Goal: Information Seeking & Learning: Learn about a topic

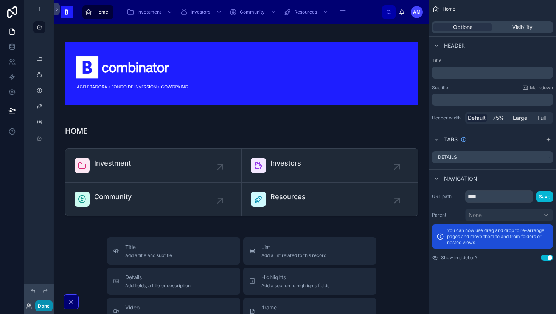
click at [48, 311] on button "Done" at bounding box center [43, 306] width 17 height 11
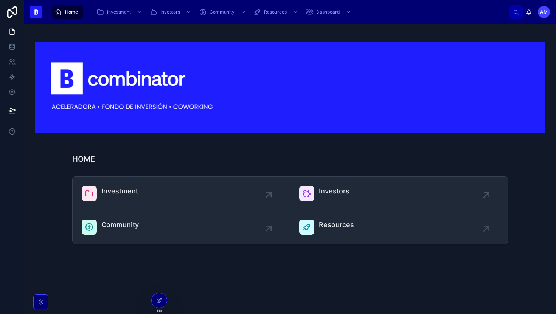
click at [69, 13] on span "Home" at bounding box center [71, 12] width 13 height 6
click at [152, 185] on link "Investment" at bounding box center [181, 194] width 217 height 34
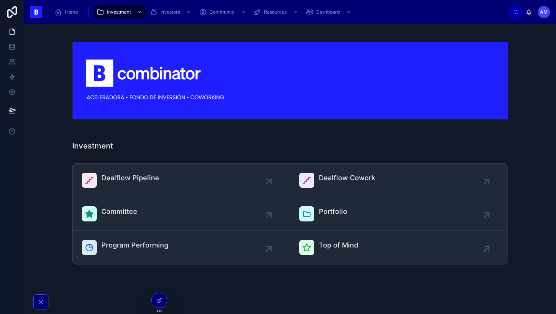
click at [137, 157] on div "Investment Dealflow Pipeline Dealflow Cowork Committee Portfolio Program Perfor…" at bounding box center [290, 170] width 532 height 292
click at [133, 177] on span "Dealflow Pipeline" at bounding box center [130, 178] width 58 height 11
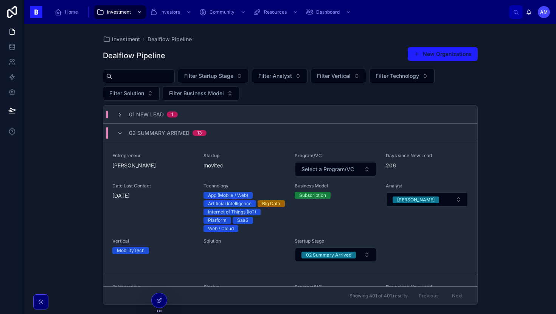
click at [149, 81] on input "text" at bounding box center [143, 76] width 62 height 11
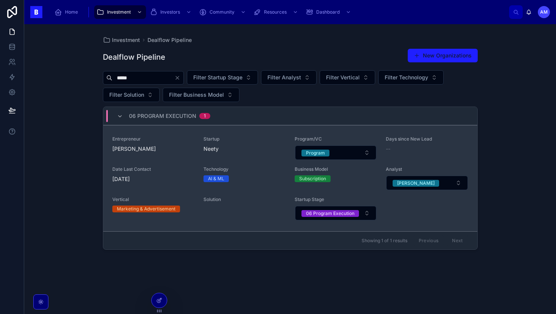
type input "*****"
click at [168, 158] on div "Entrepreneur Unai Arambarri Yeregui" at bounding box center [153, 148] width 82 height 24
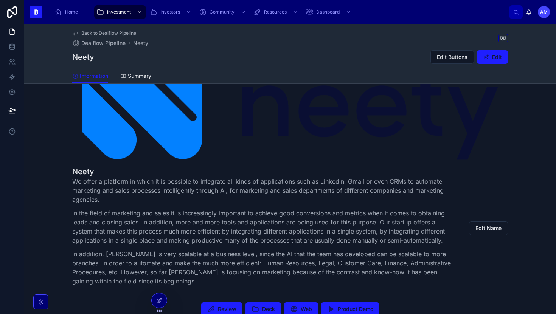
scroll to position [146, 0]
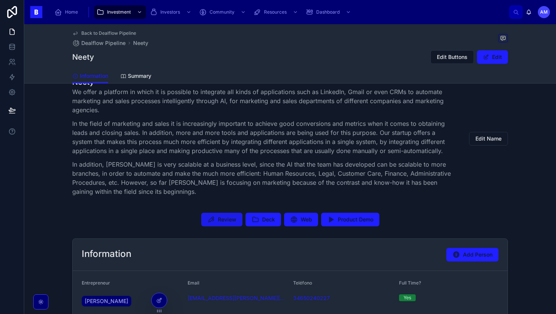
click at [238, 224] on button "Review" at bounding box center [221, 220] width 41 height 14
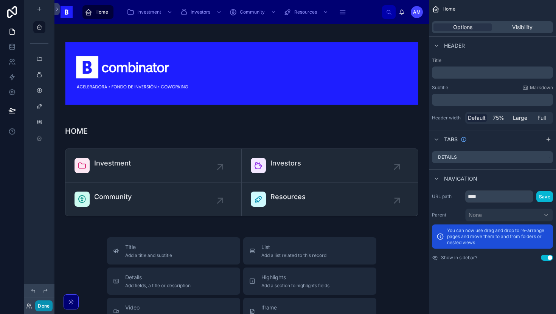
click at [44, 306] on button "Done" at bounding box center [43, 306] width 17 height 11
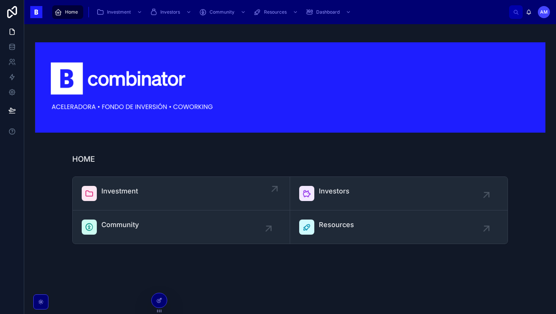
click at [121, 188] on span "Investment" at bounding box center [119, 191] width 37 height 11
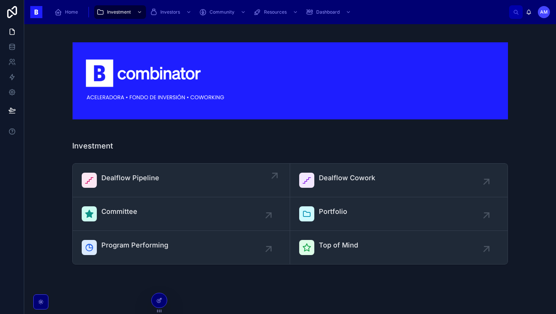
click at [118, 187] on div "Dealflow Pipeline" at bounding box center [130, 180] width 58 height 15
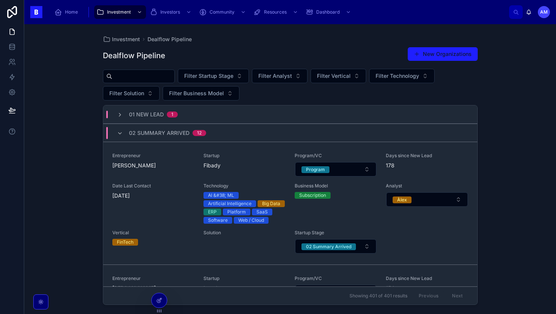
click at [157, 81] on input "text" at bounding box center [143, 76] width 62 height 11
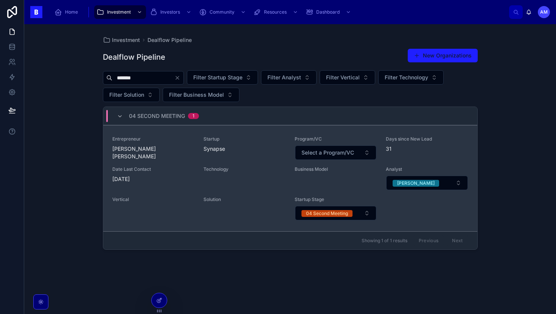
type input "*******"
click at [180, 160] on div "Entrepreneur [PERSON_NAME] [PERSON_NAME] Startup [MEDICAL_DATA] Program/VC Sele…" at bounding box center [290, 178] width 356 height 85
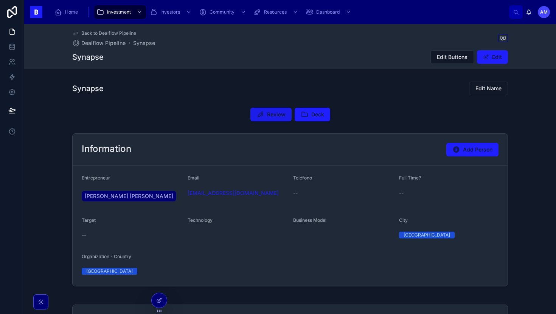
click at [279, 115] on span "Review" at bounding box center [276, 115] width 19 height 8
drag, startPoint x: 272, startPoint y: 195, endPoint x: 188, endPoint y: 194, distance: 84.4
click at [188, 194] on div "[EMAIL_ADDRESS][DOMAIN_NAME]" at bounding box center [238, 193] width 100 height 8
copy link "[EMAIL_ADDRESS][DOMAIN_NAME]"
click at [126, 9] on div "Investment" at bounding box center [119, 12] width 47 height 12
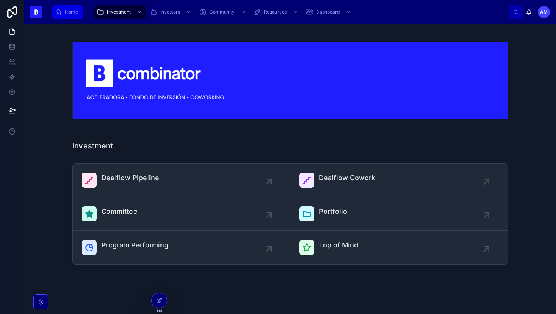
click at [75, 13] on span "Home" at bounding box center [71, 12] width 13 height 6
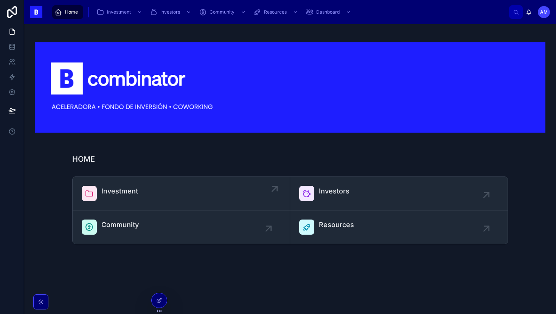
click at [133, 191] on span "Investment" at bounding box center [119, 191] width 37 height 11
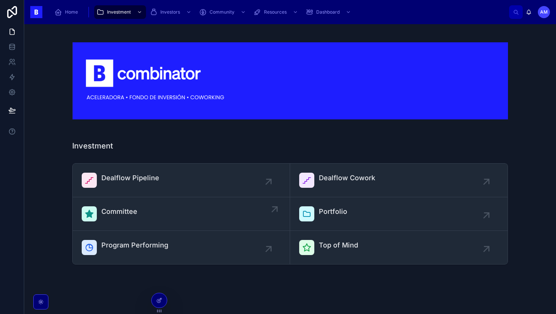
click at [138, 198] on link "Committee" at bounding box center [181, 214] width 217 height 34
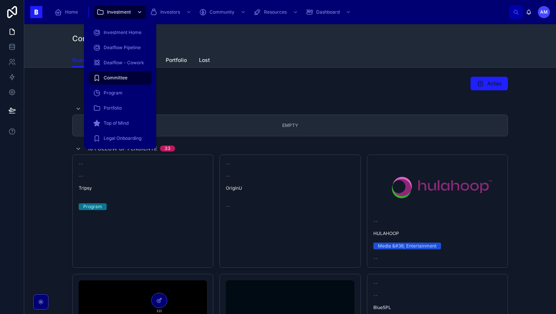
click at [113, 6] on div "Investment" at bounding box center [119, 12] width 47 height 12
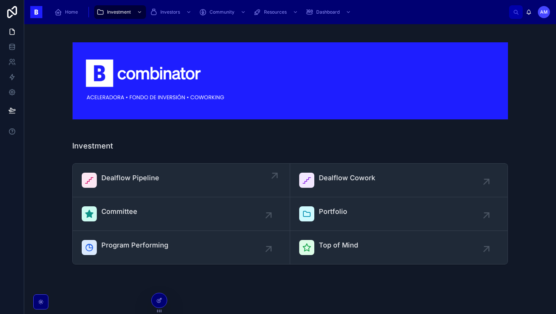
click at [165, 171] on link "Dealflow Pipeline" at bounding box center [181, 181] width 217 height 34
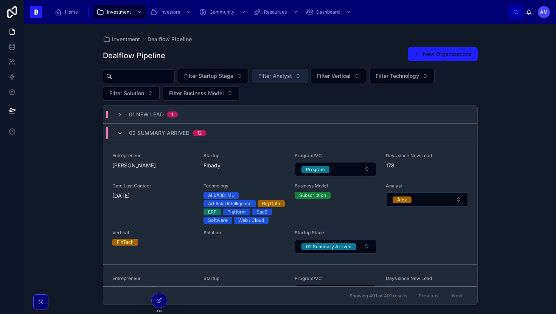
click at [282, 79] on span "Filter Analyst" at bounding box center [275, 76] width 34 height 8
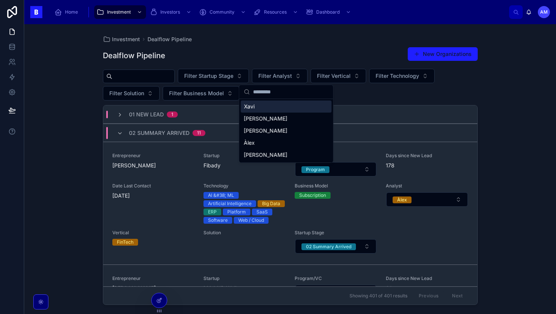
click at [63, 149] on div "Investment Dealflow Pipeline Dealflow Pipeline New Organizations Filter Startup…" at bounding box center [290, 169] width 532 height 290
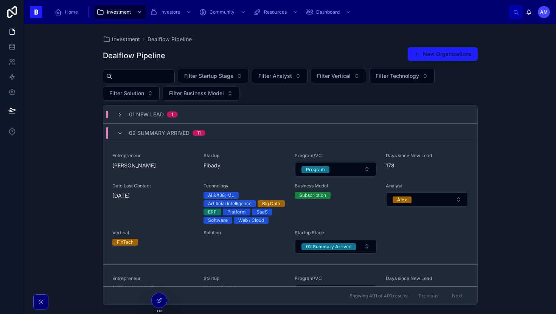
click at [140, 114] on span "01 New Lead" at bounding box center [146, 115] width 35 height 8
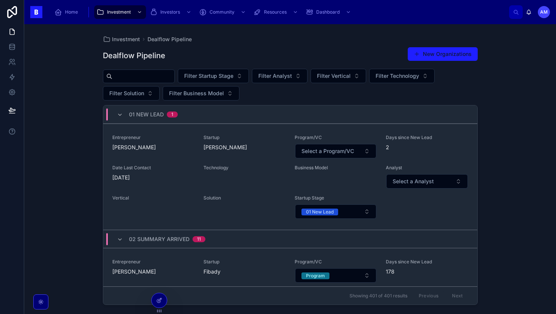
click at [172, 119] on div "01 New Lead 1" at bounding box center [153, 115] width 49 height 12
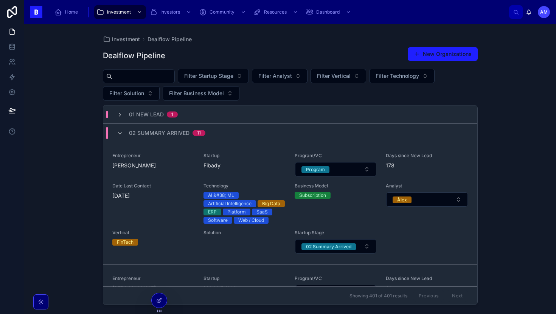
click at [171, 130] on span "02 Summary Arrived" at bounding box center [159, 133] width 61 height 8
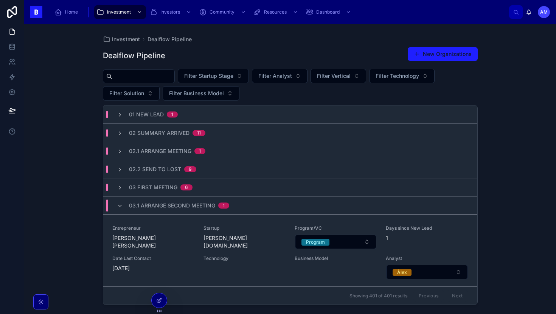
click at [151, 208] on span "03.1 Arrange Second Meeting" at bounding box center [172, 206] width 86 height 8
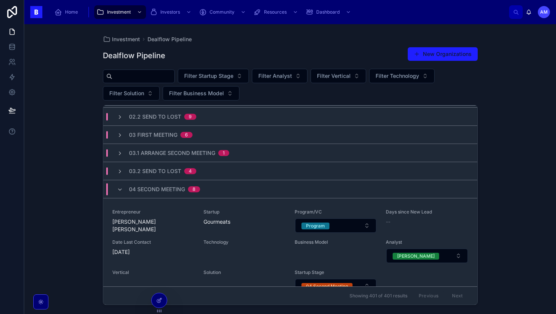
click at [160, 195] on div "04 Second Meeting 8" at bounding box center [164, 189] width 71 height 12
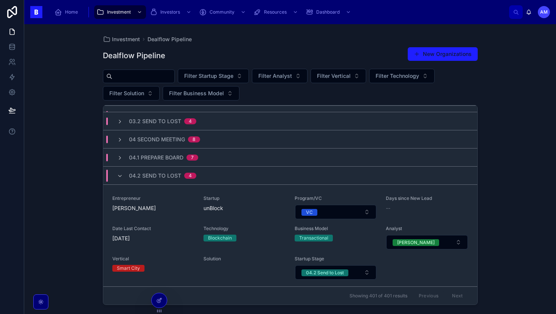
click at [169, 178] on span "04.2 Send to Lost" at bounding box center [155, 176] width 52 height 8
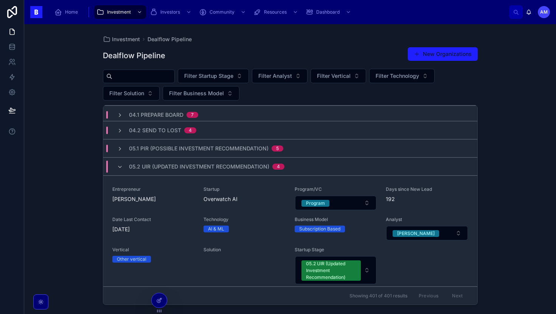
scroll to position [166, 0]
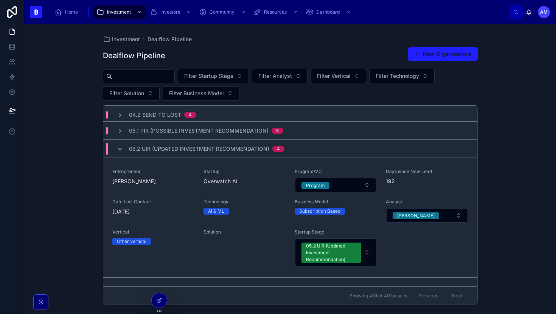
click at [183, 151] on span "05.2 UIR (Updated Investment Recommendation)" at bounding box center [199, 149] width 140 height 8
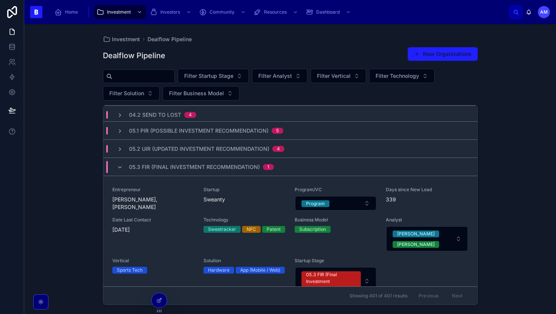
click at [178, 172] on div "05.3 FIR (Final Investment Recommendation) 1" at bounding box center [201, 167] width 145 height 12
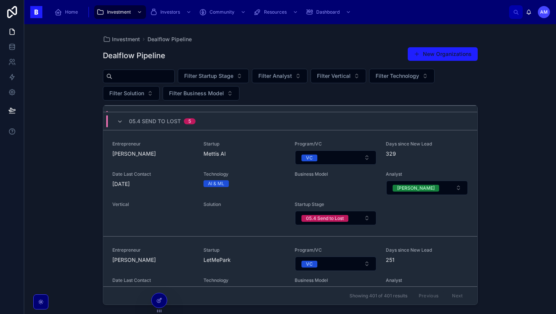
click at [188, 119] on div "5" at bounding box center [189, 121] width 3 height 6
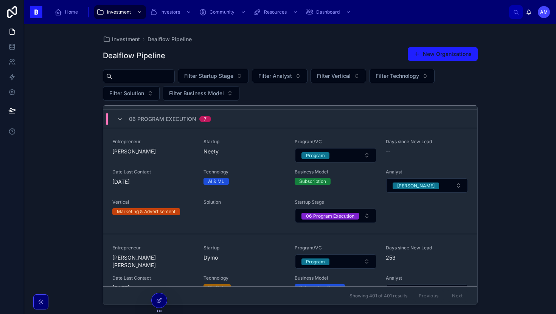
click at [188, 119] on span "06 Program Execution" at bounding box center [162, 119] width 67 height 8
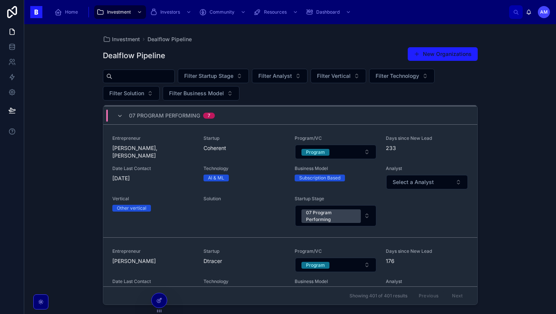
click at [188, 114] on span "07 Program Performing" at bounding box center [164, 116] width 71 height 8
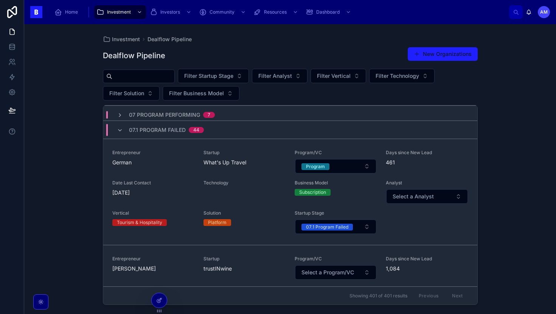
scroll to position [276, 0]
click at [184, 132] on span "07.1 Program Failed" at bounding box center [157, 130] width 57 height 8
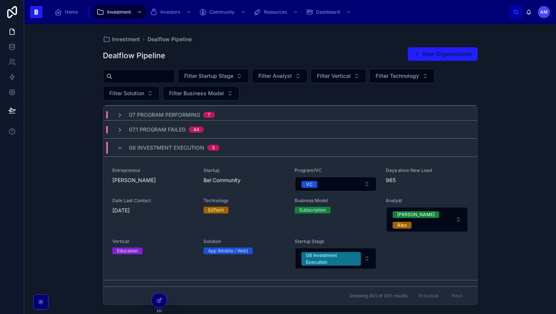
click at [179, 149] on span "08 Investment Execution" at bounding box center [166, 148] width 75 height 8
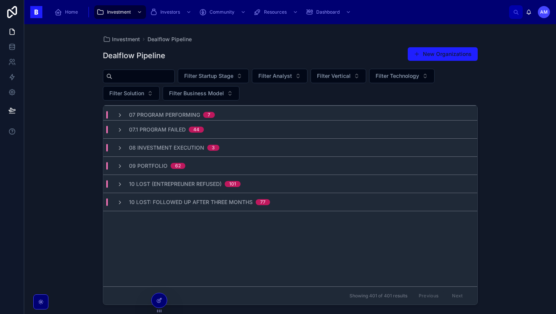
scroll to position [0, 0]
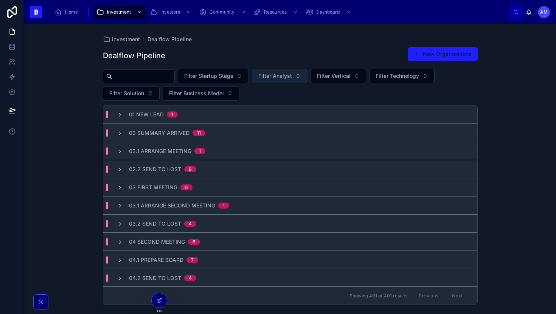
click at [273, 78] on span "Filter Analyst" at bounding box center [275, 76] width 34 height 8
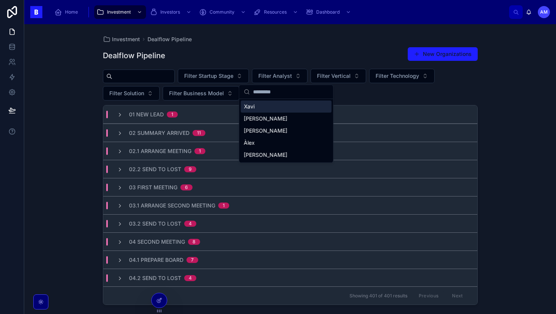
click at [275, 120] on div "[PERSON_NAME]" at bounding box center [286, 119] width 91 height 12
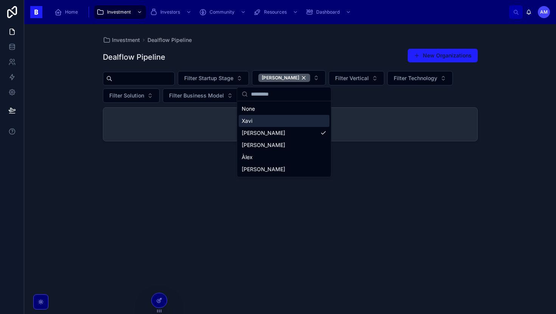
click at [86, 141] on div "Investment Dealflow Pipeline Dealflow Pipeline New Organizations Filter Startup…" at bounding box center [290, 169] width 532 height 290
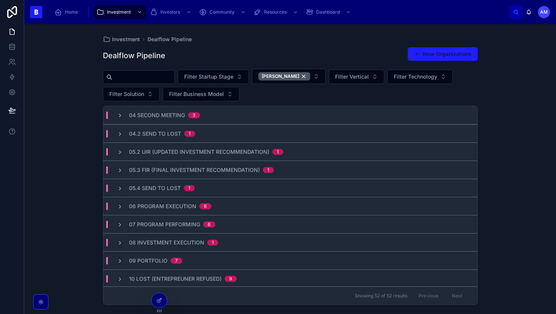
click at [168, 117] on span "04 Second Meeting" at bounding box center [157, 116] width 56 height 8
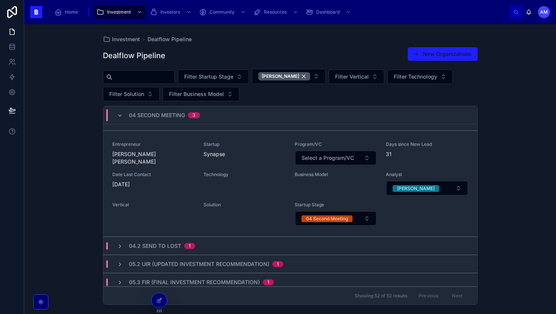
scroll to position [229, 0]
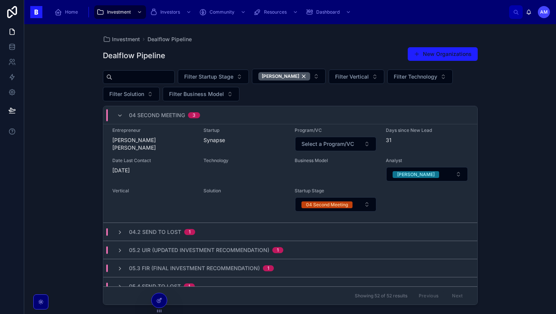
click at [149, 72] on input "text" at bounding box center [143, 77] width 62 height 11
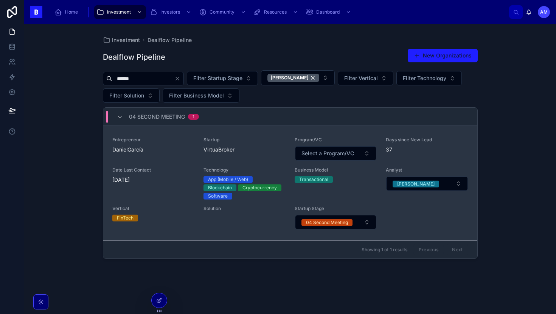
type input "******"
click at [236, 136] on link "Entrepreneur DanielGarcía Startup VirtuaBroker Program/VC Select a Program/VC D…" at bounding box center [290, 183] width 374 height 115
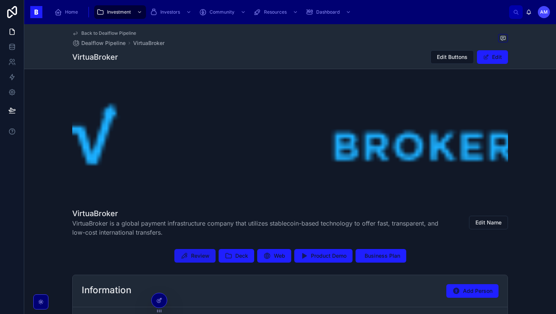
click at [205, 258] on span "Review" at bounding box center [200, 256] width 19 height 8
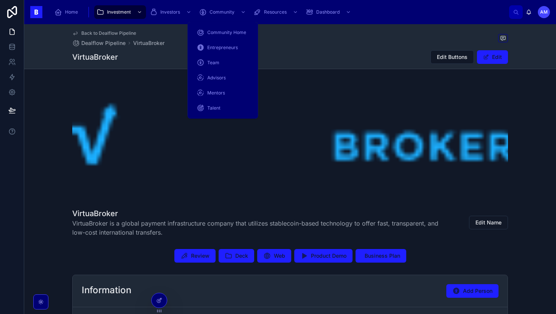
click at [301, 170] on div at bounding box center [290, 141] width 436 height 121
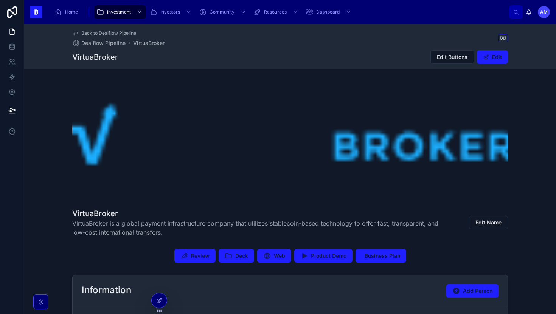
click at [0, 208] on div at bounding box center [12, 157] width 24 height 314
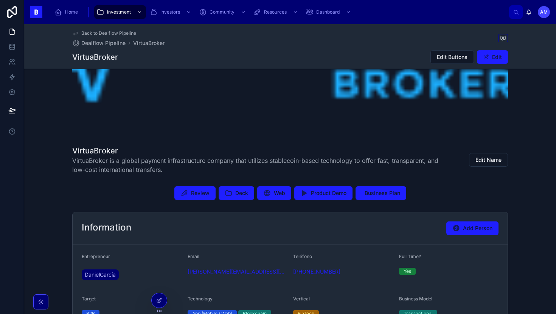
scroll to position [97, 0]
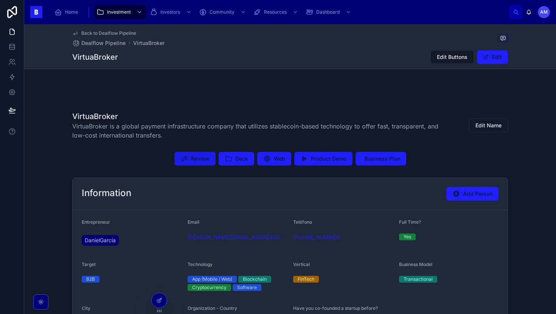
click at [202, 158] on span "Review" at bounding box center [200, 159] width 19 height 8
click at [244, 158] on span "Deck" at bounding box center [241, 159] width 13 height 8
click at [300, 157] on icon at bounding box center [304, 159] width 8 height 8
click at [242, 158] on span "Deck" at bounding box center [241, 159] width 13 height 8
